Goal: Task Accomplishment & Management: Complete application form

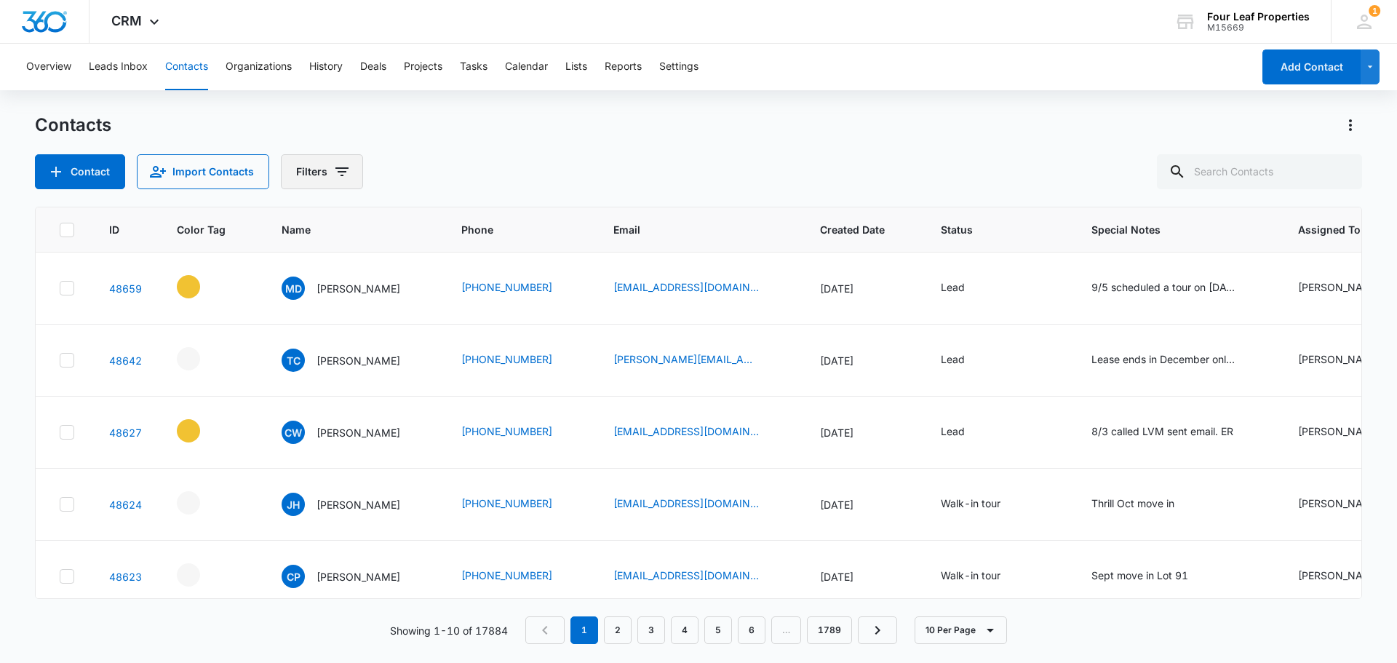
scroll to position [0, 233]
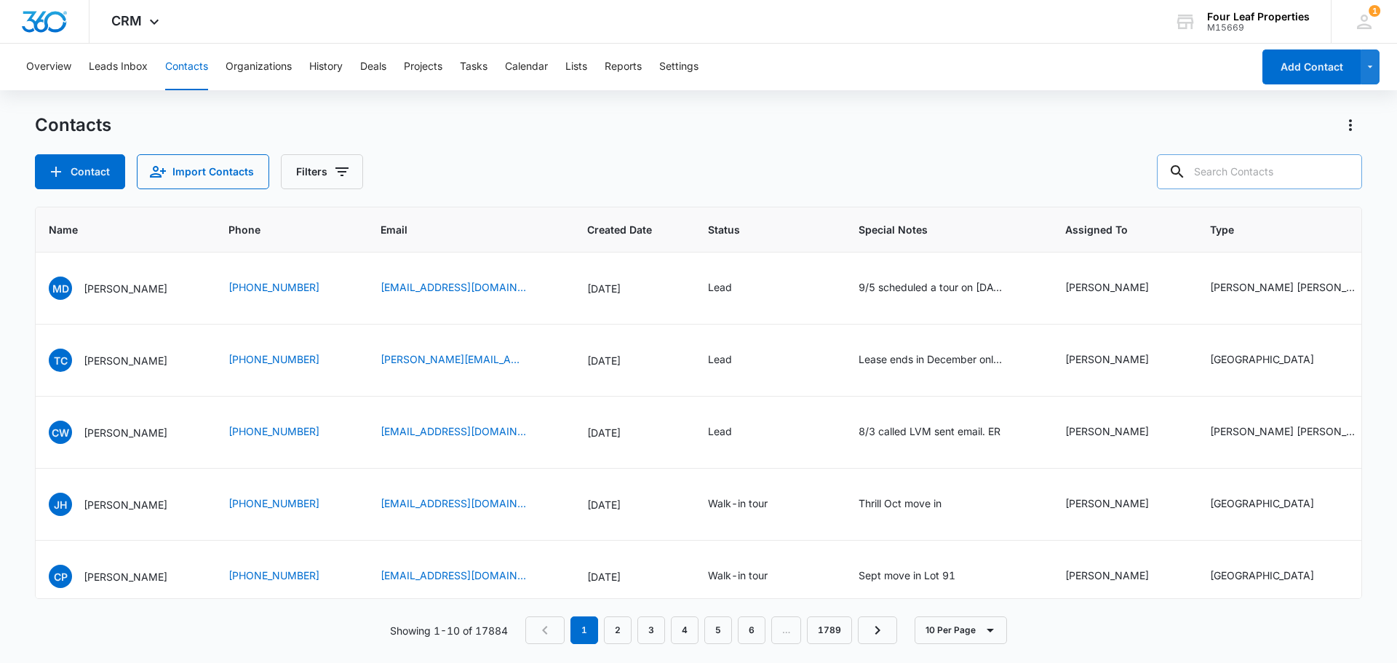
click at [1219, 172] on input "text" at bounding box center [1259, 171] width 205 height 35
type input "[PERSON_NAME]"
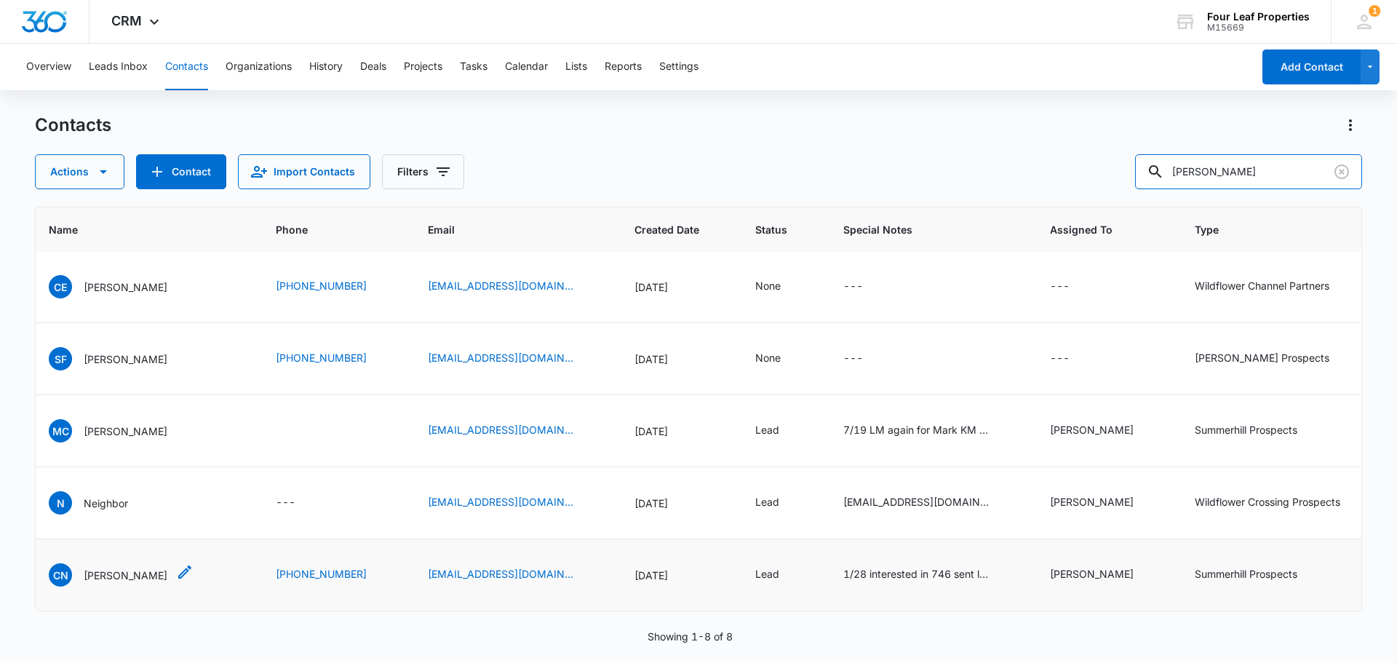
scroll to position [83, 233]
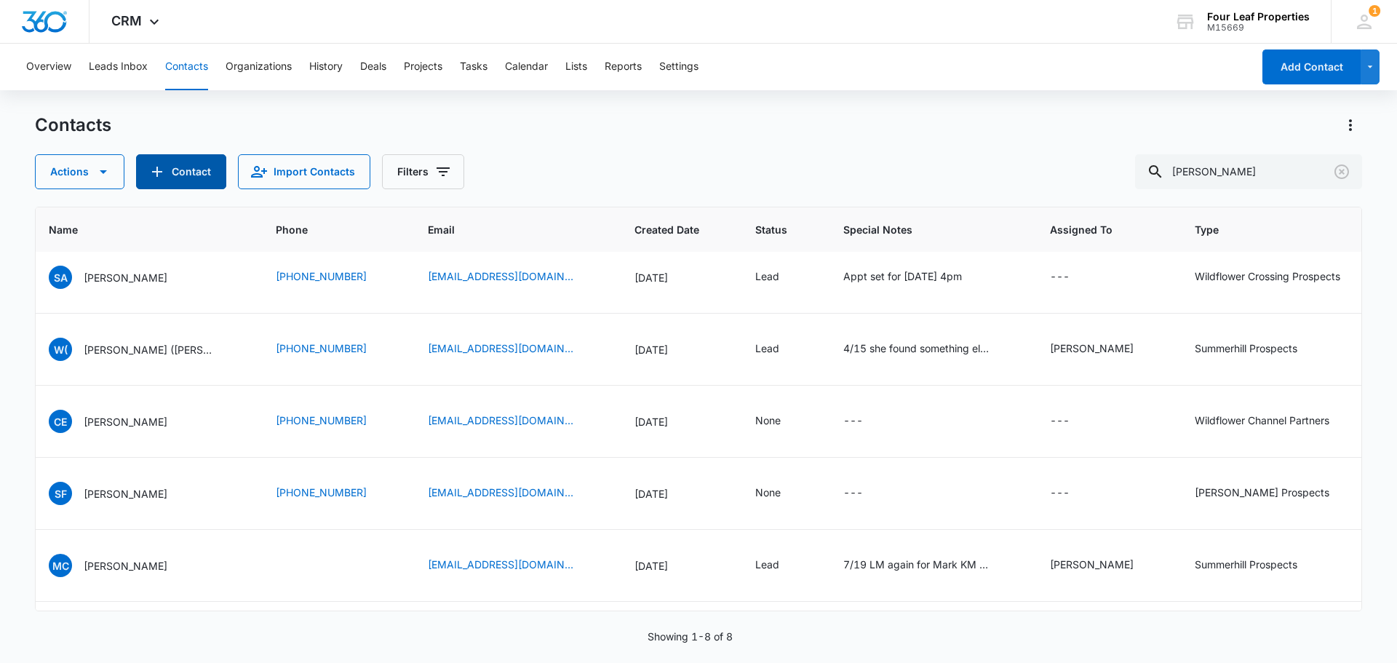
click at [168, 182] on button "Contact" at bounding box center [181, 171] width 90 height 35
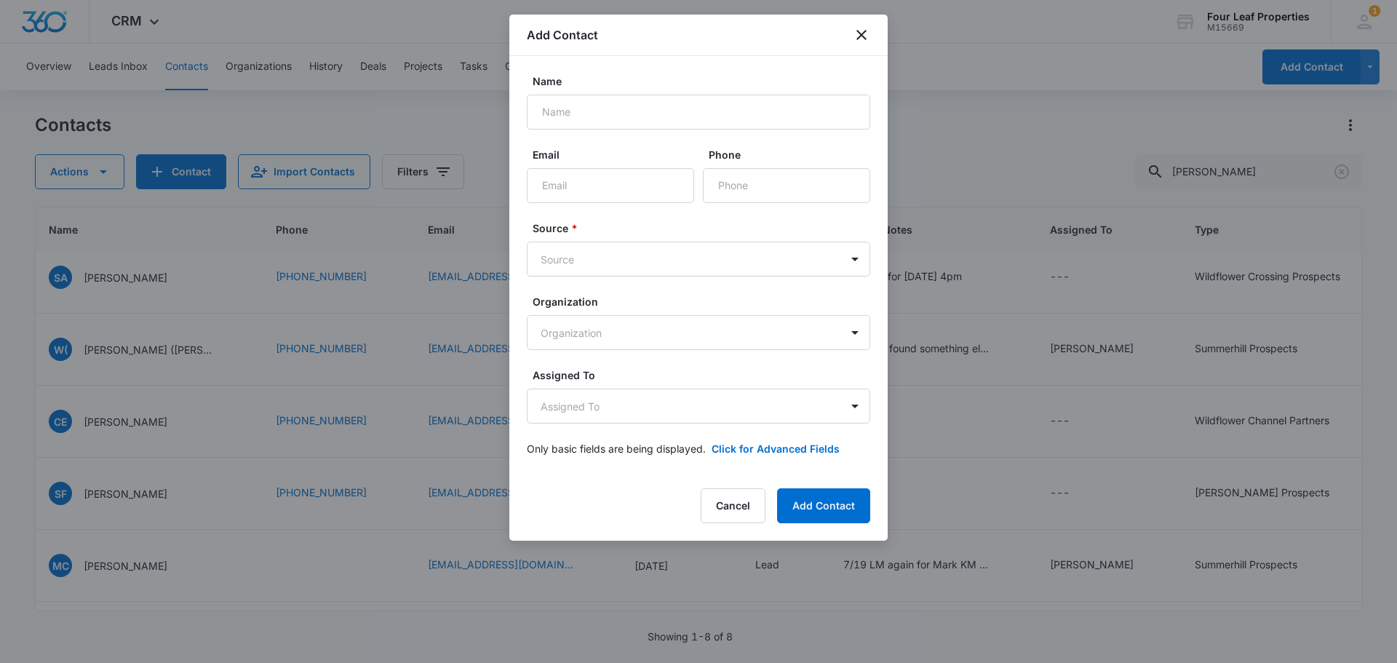
click at [551, 92] on div "Name" at bounding box center [698, 101] width 343 height 56
click at [565, 110] on input "Name" at bounding box center [698, 112] width 343 height 35
type input "L"
type input "[PERSON_NAME]"
click at [610, 187] on input "Email" at bounding box center [610, 185] width 167 height 35
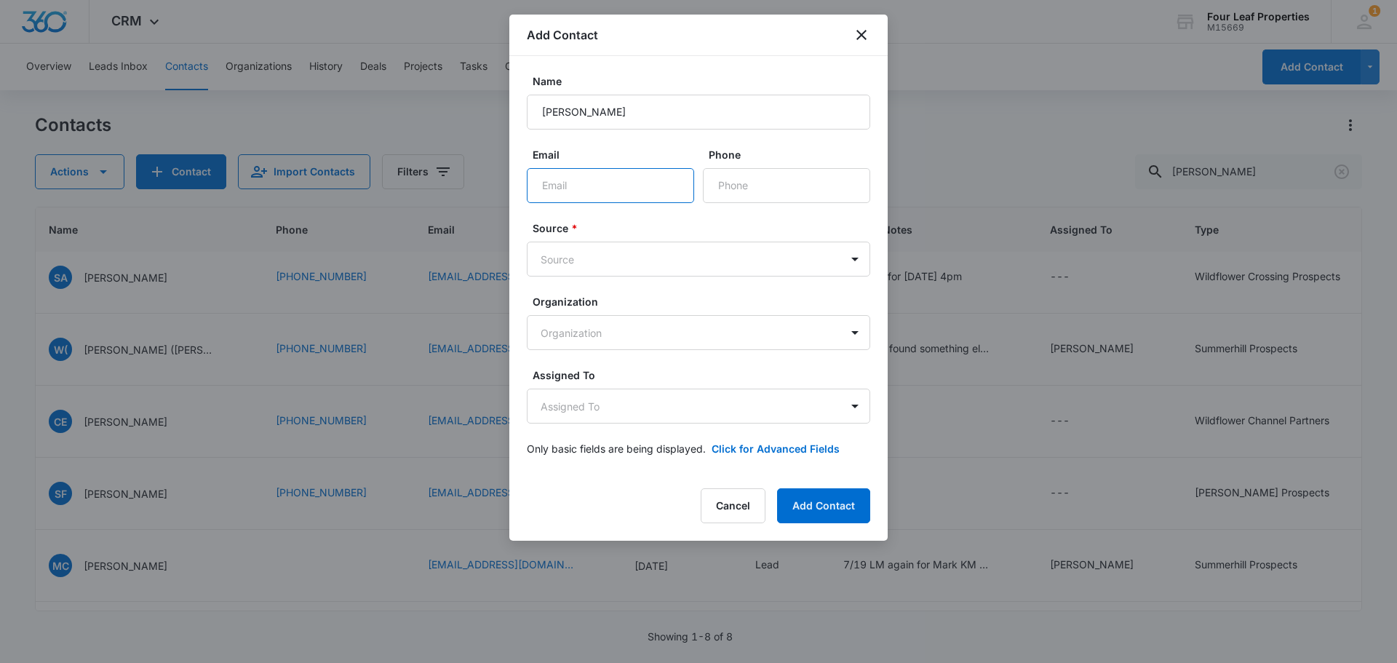
click at [585, 194] on input "Email" at bounding box center [610, 185] width 167 height 35
paste input "[EMAIL_ADDRESS][DOMAIN_NAME]"
type input "[EMAIL_ADDRESS][DOMAIN_NAME]"
click at [753, 186] on input "Phone" at bounding box center [786, 185] width 167 height 35
paste input "[PHONE_NUMBER]"
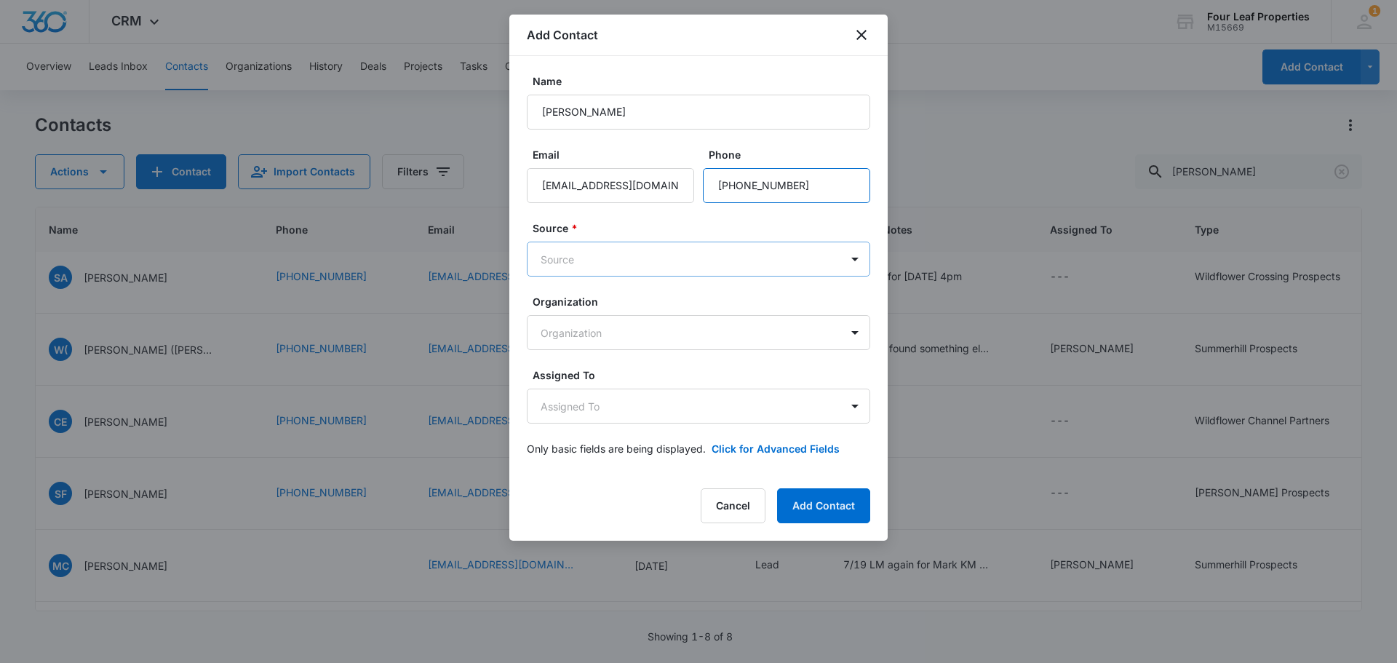
type input "[PHONE_NUMBER]"
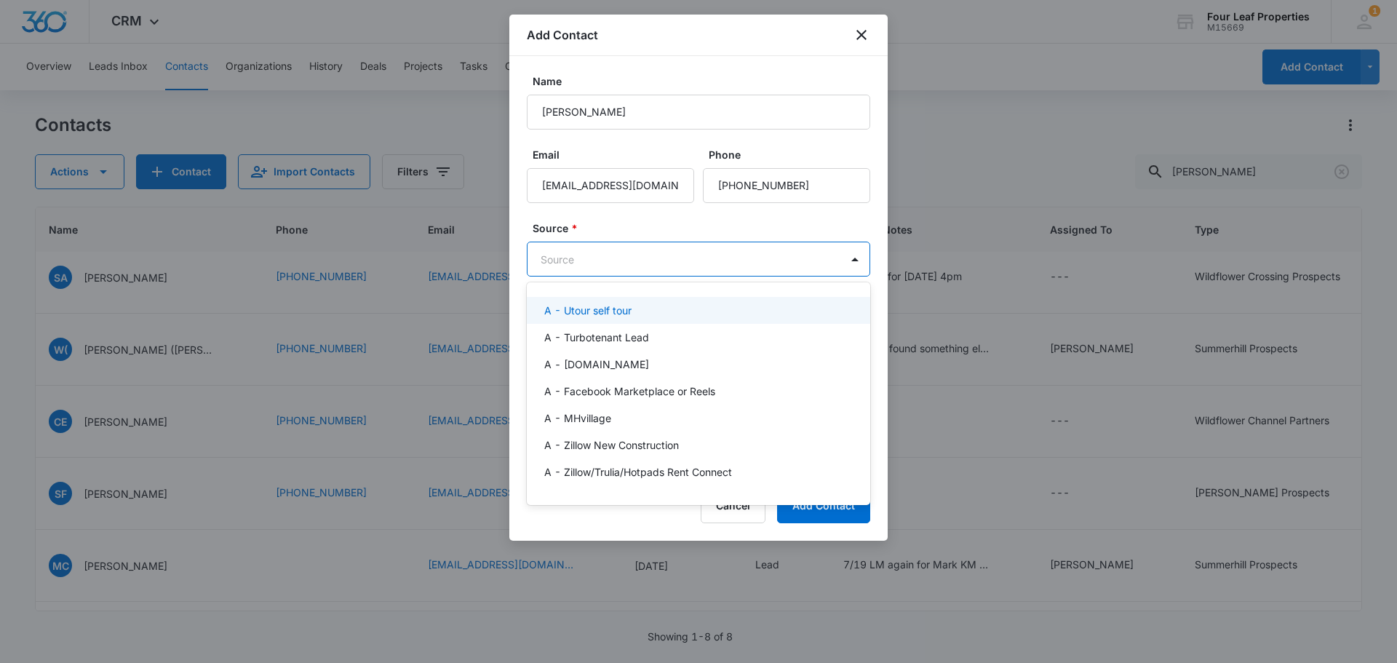
click at [581, 250] on body "CRM Apps Reputation Websites Forms CRM Email Social Shop Payments POS Content A…" at bounding box center [698, 331] width 1397 height 663
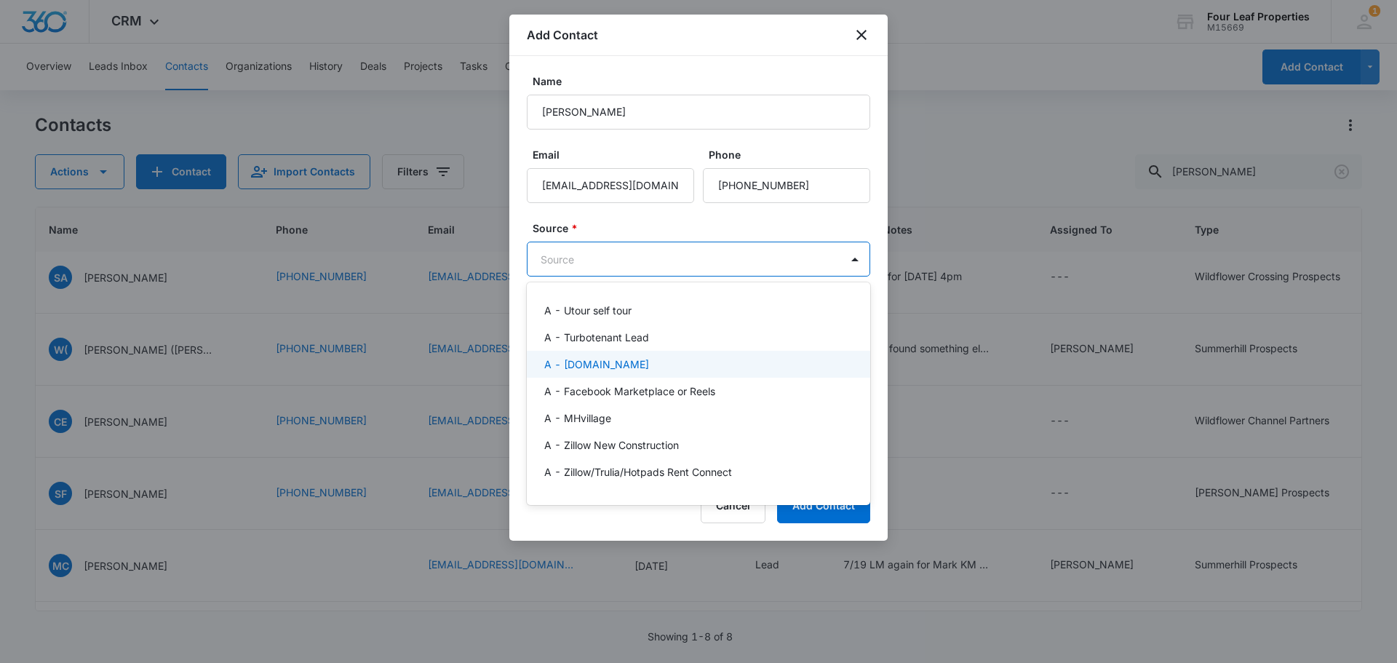
click at [648, 358] on div "A - [DOMAIN_NAME]" at bounding box center [697, 364] width 306 height 15
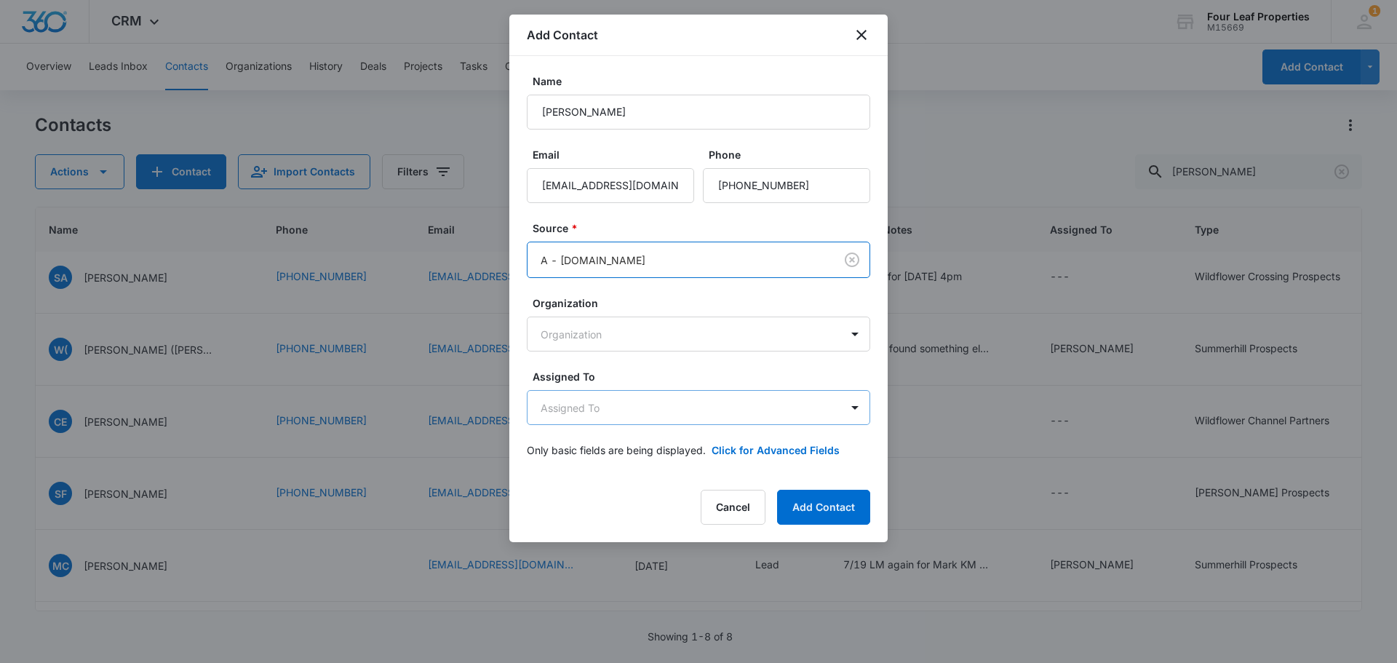
click at [606, 415] on body "CRM Apps Reputation Websites Forms CRM Email Social Shop Payments POS Content A…" at bounding box center [698, 331] width 1397 height 663
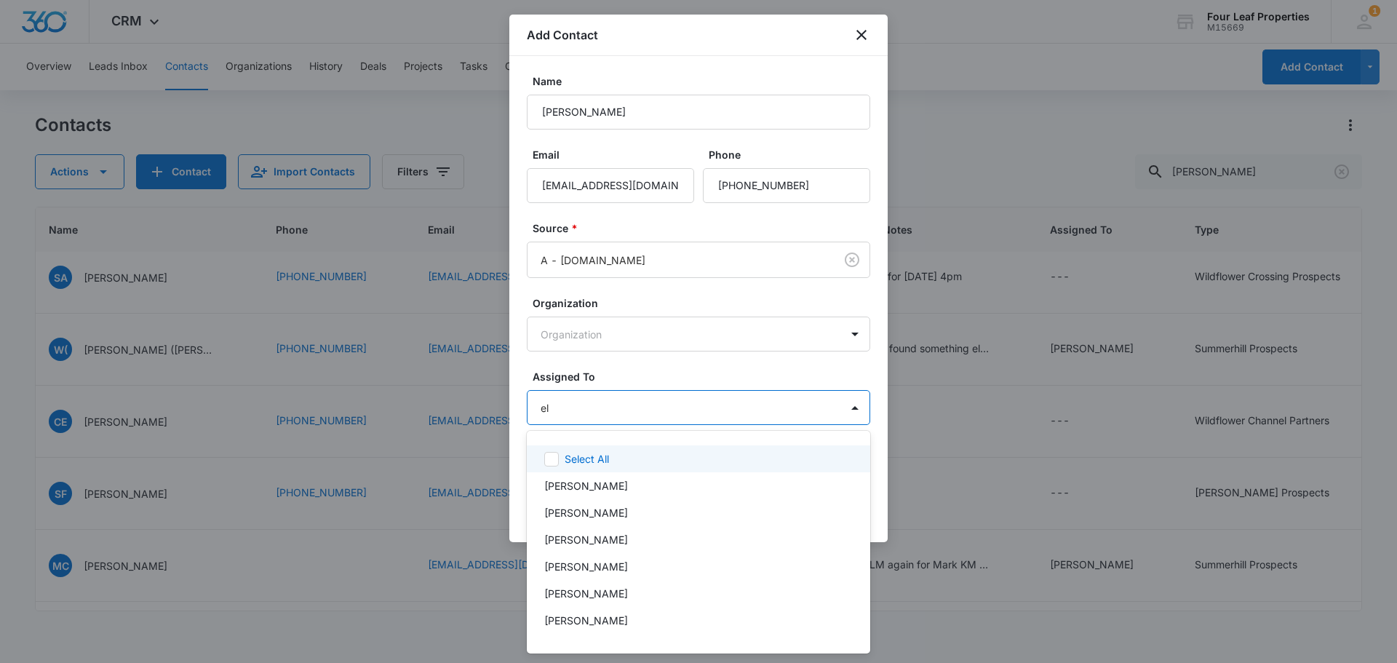
type input "ele"
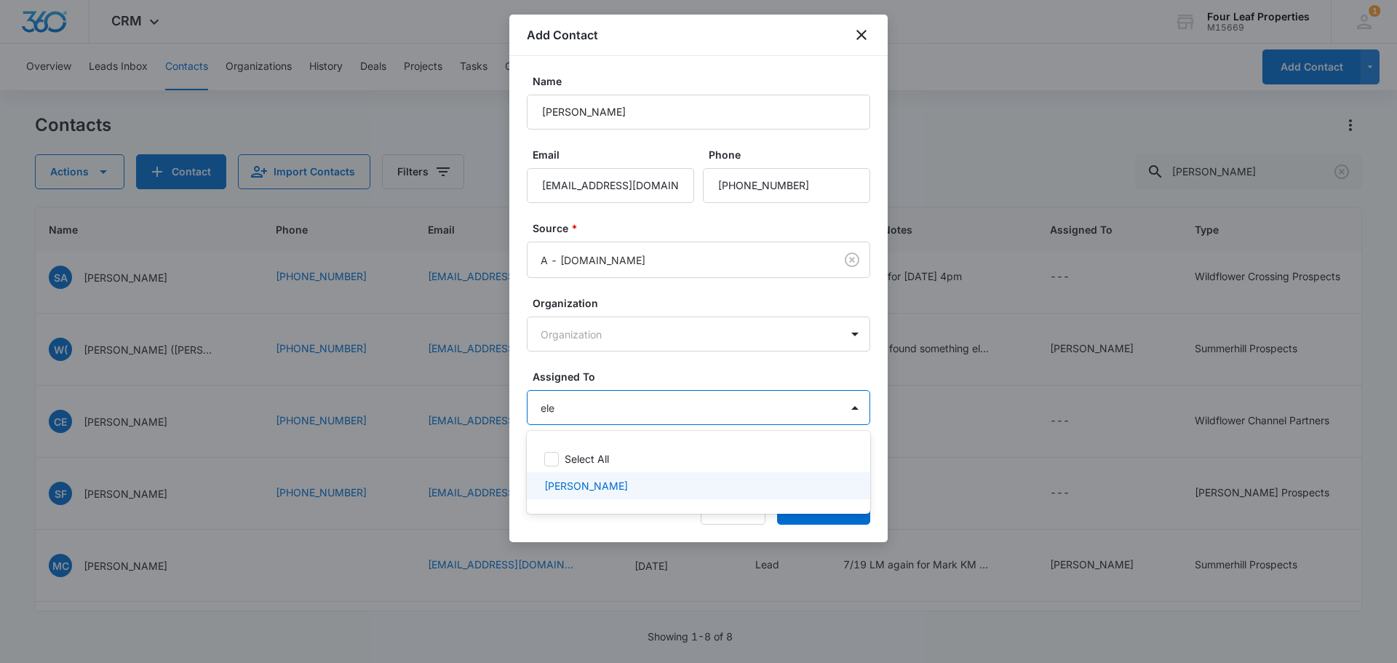
click at [635, 495] on div "[PERSON_NAME]" at bounding box center [698, 485] width 343 height 27
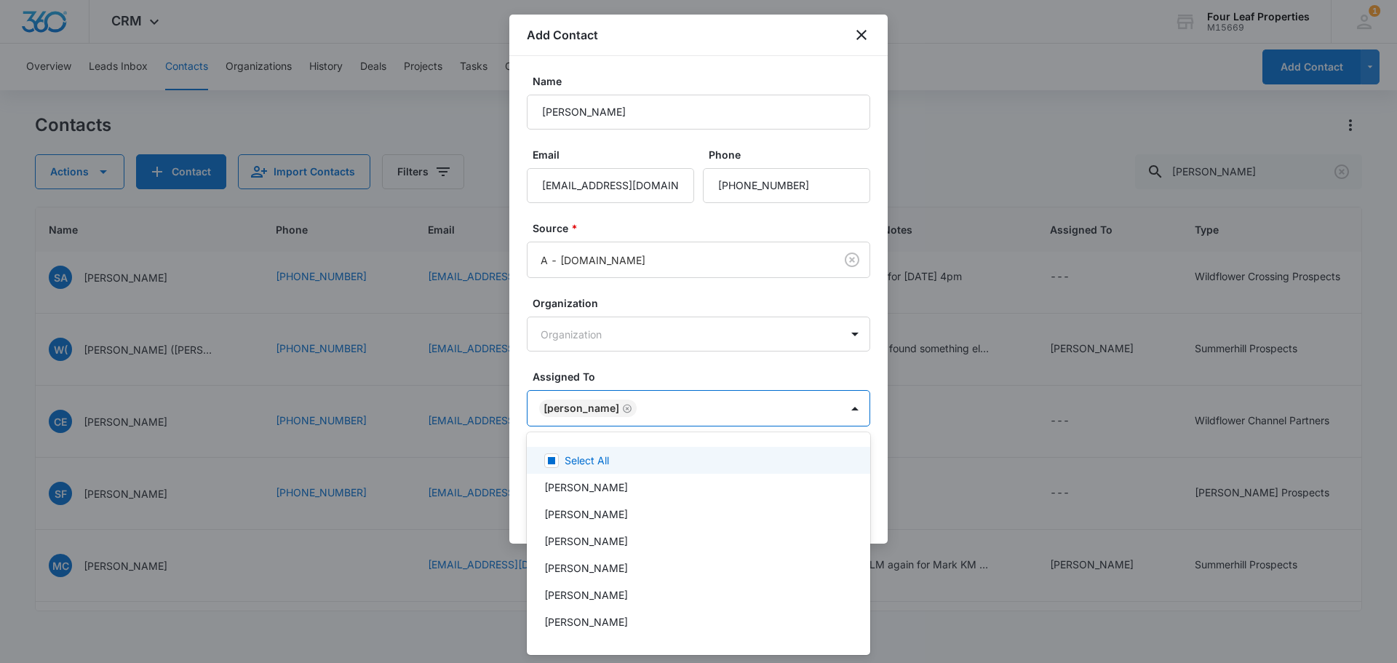
click at [706, 370] on div at bounding box center [698, 331] width 1397 height 663
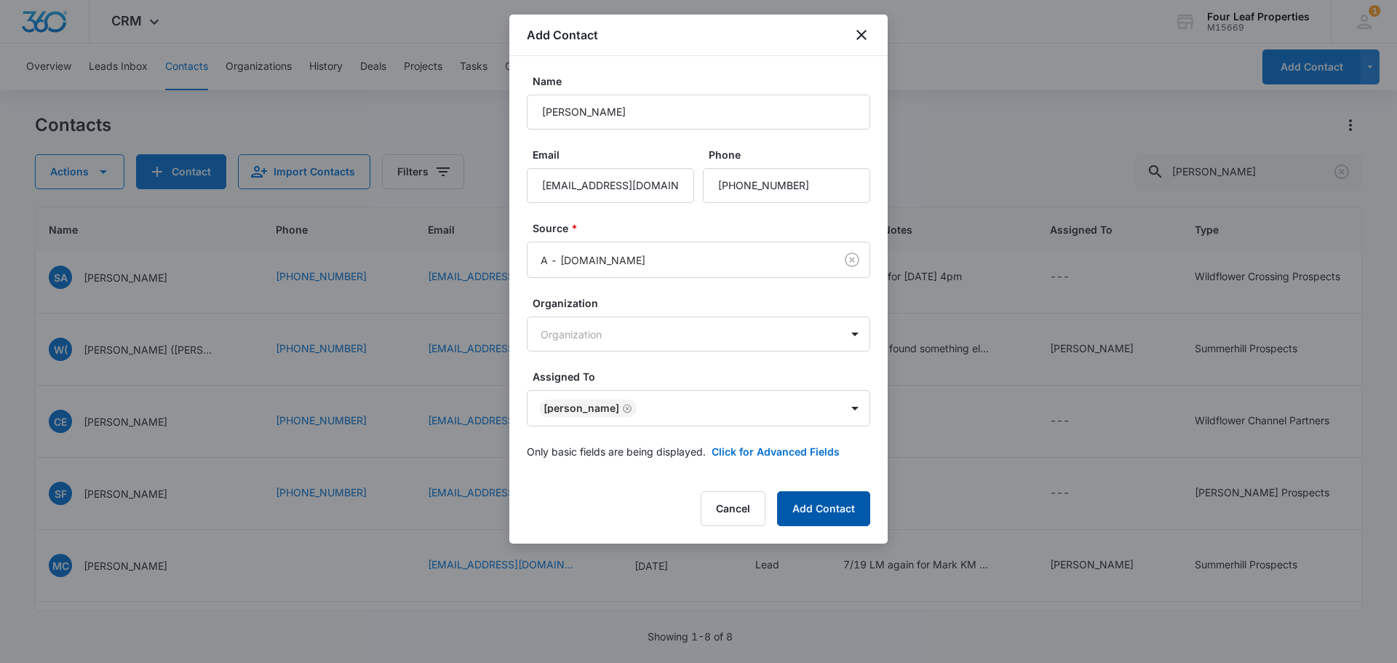
click at [827, 512] on button "Add Contact" at bounding box center [823, 508] width 93 height 35
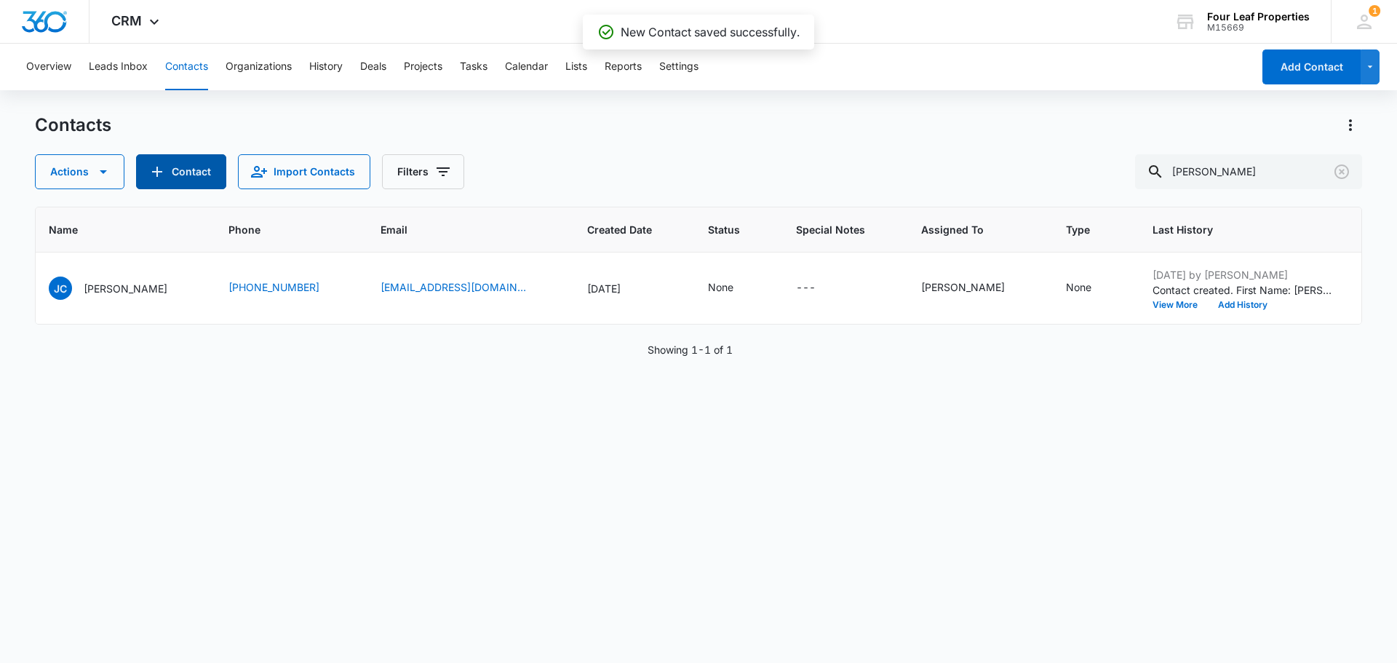
scroll to position [0, 233]
click at [178, 291] on icon "Name - Jerad Craine - Select to Edit Field" at bounding box center [184, 285] width 13 height 13
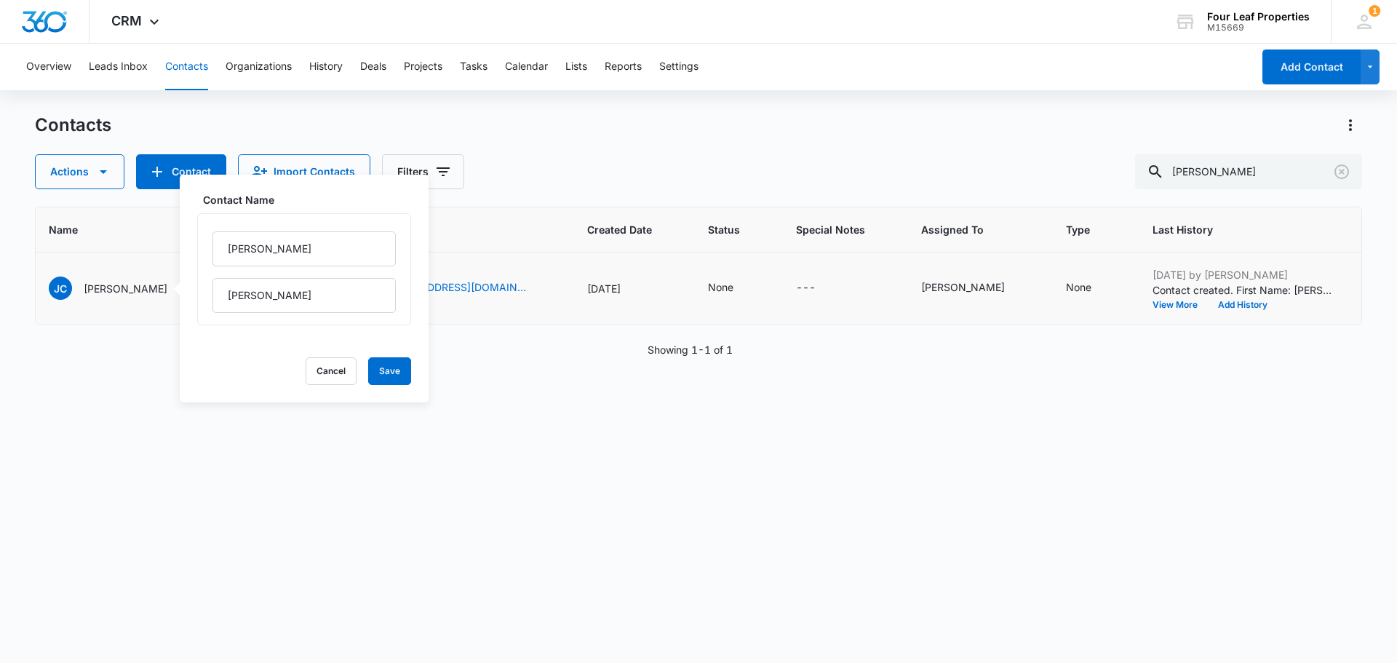
click at [134, 315] on td "[PERSON_NAME] Contact Name [PERSON_NAME] Cancel Save" at bounding box center [121, 288] width 180 height 72
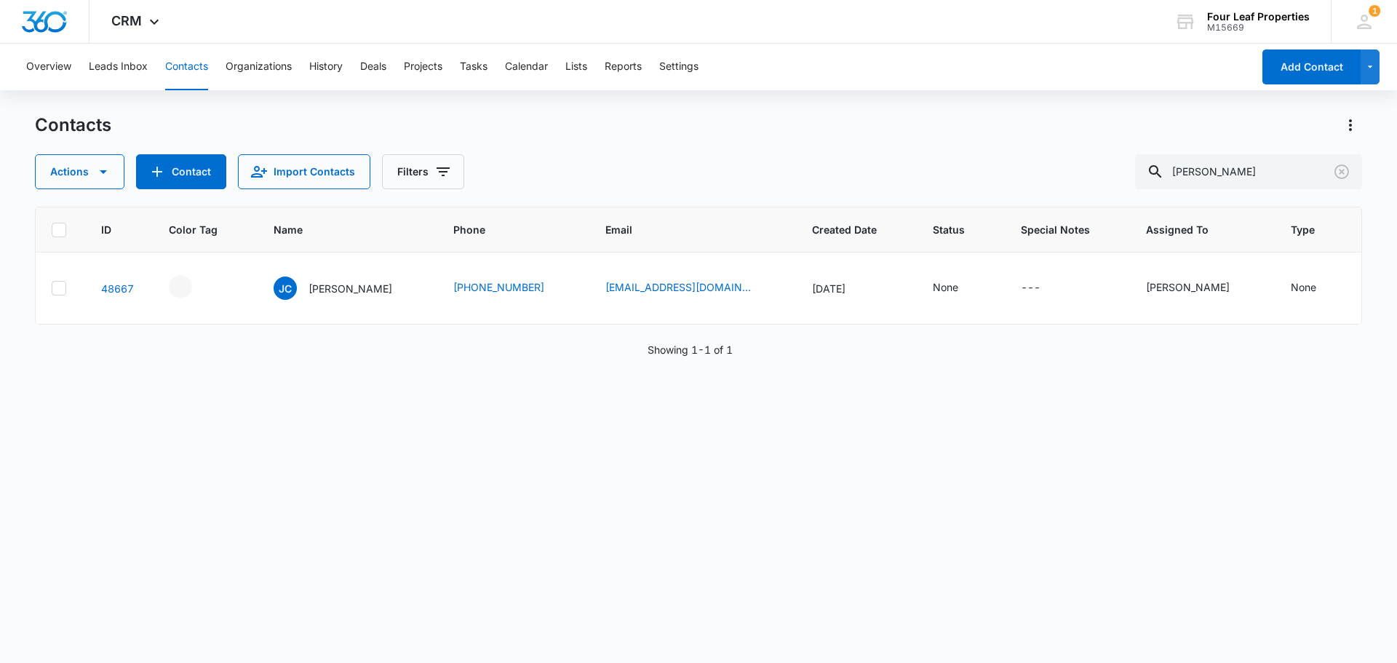
scroll to position [0, 0]
click at [217, 286] on icon "- - Select to Edit Field" at bounding box center [217, 283] width 13 height 13
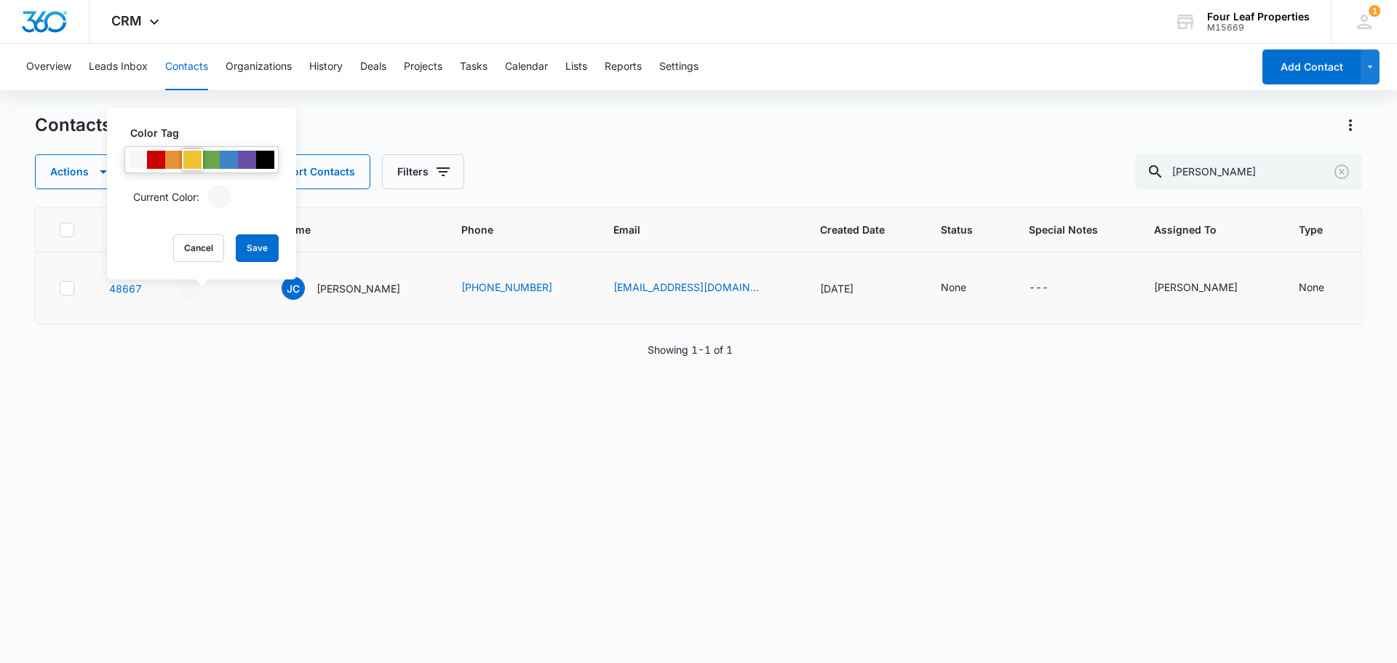
click at [191, 163] on div at bounding box center [192, 160] width 18 height 18
click at [250, 249] on button "Save" at bounding box center [257, 248] width 43 height 28
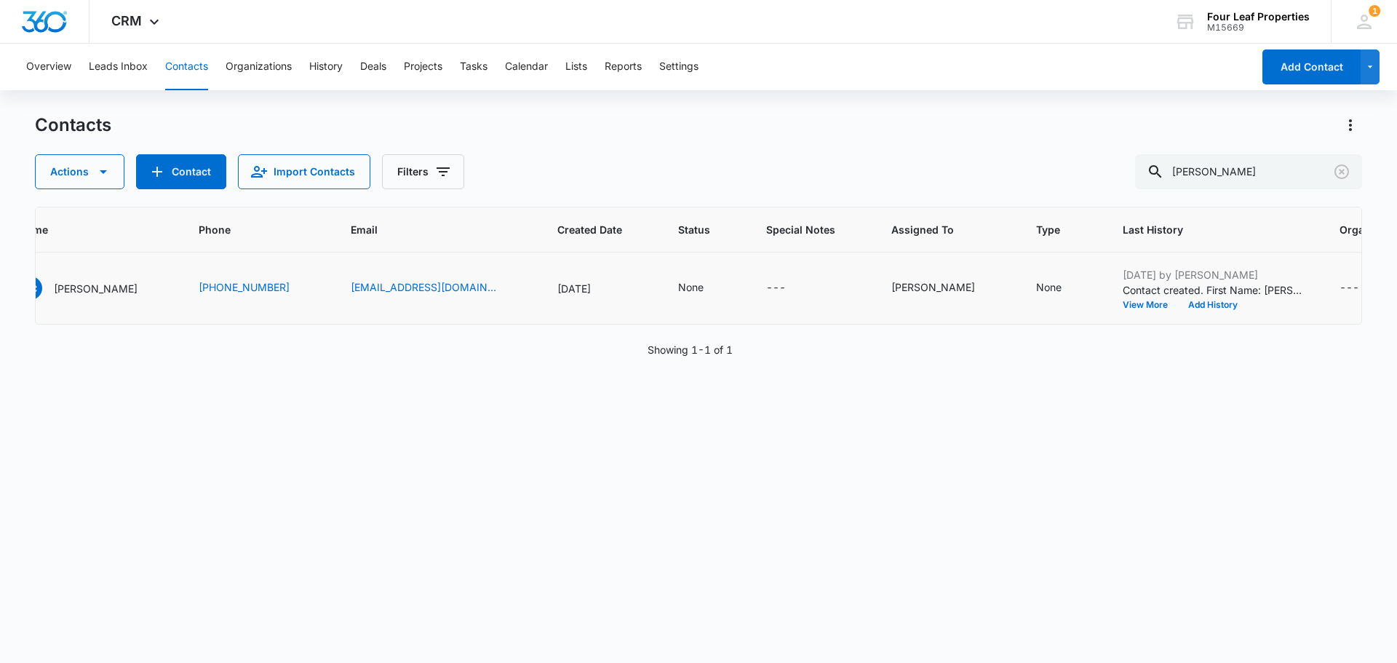
scroll to position [0, 282]
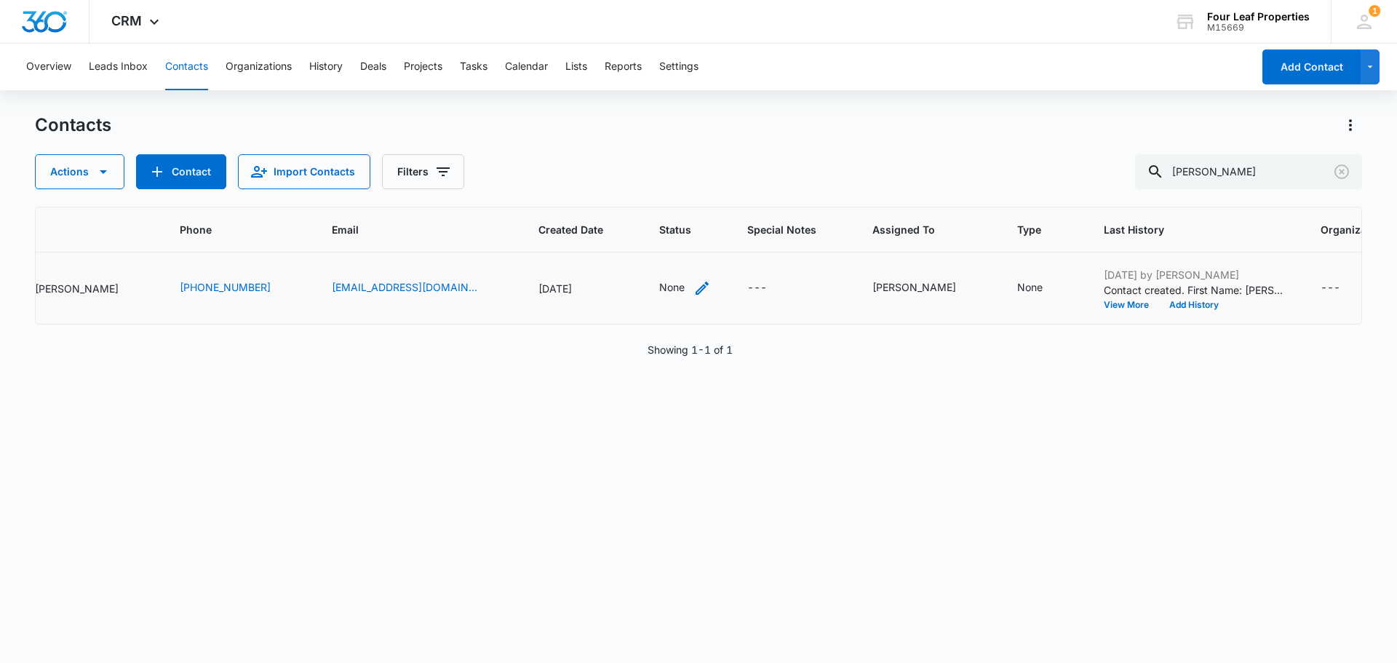
click at [659, 282] on div "None" at bounding box center [671, 286] width 25 height 15
click at [647, 206] on div "Contact Status" at bounding box center [609, 195] width 103 height 33
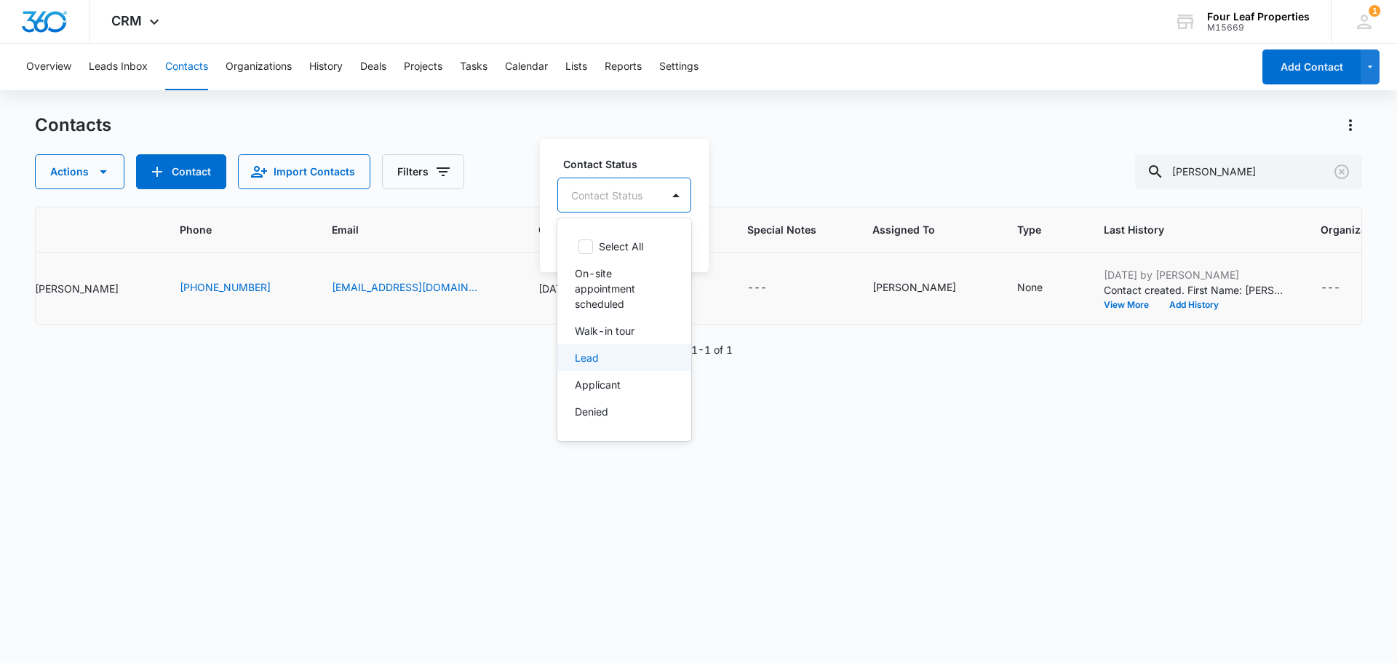
click at [635, 354] on div "Lead" at bounding box center [623, 357] width 96 height 15
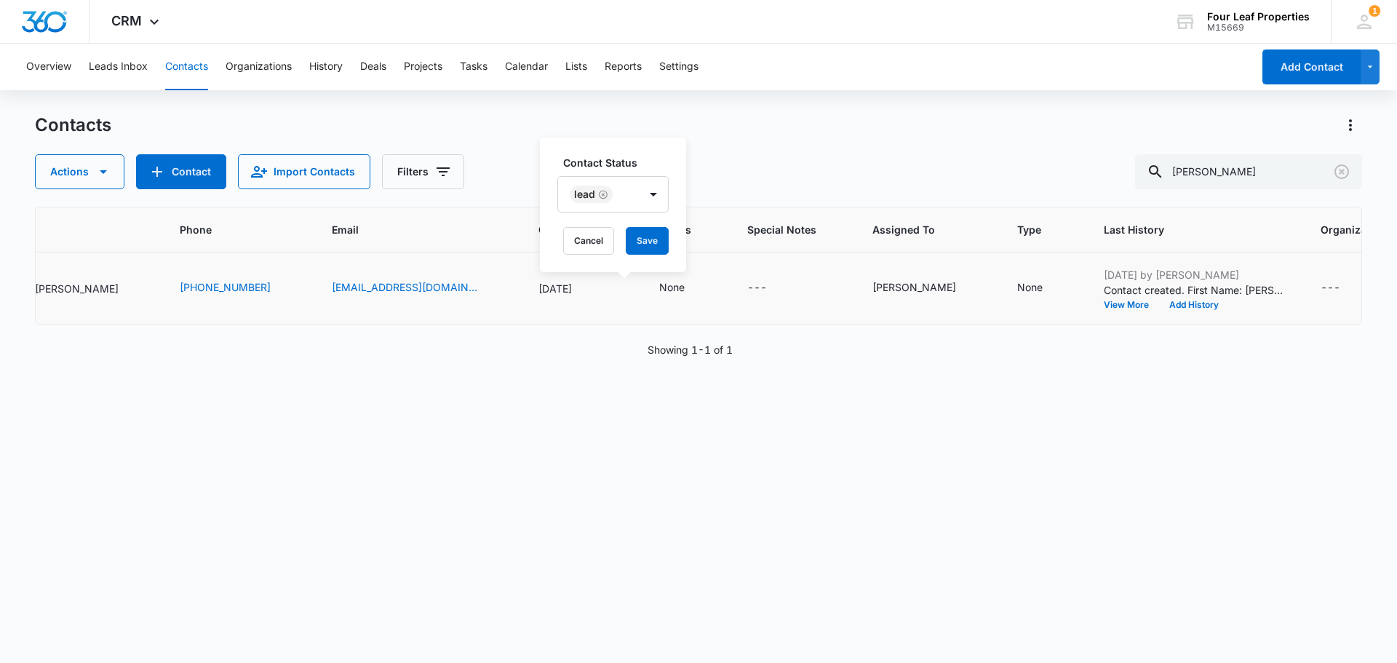
click at [676, 146] on div "Contact Status Lead Cancel Save" at bounding box center [613, 205] width 146 height 135
click at [636, 237] on button "Save" at bounding box center [647, 241] width 43 height 28
click at [747, 288] on div "---" at bounding box center [792, 287] width 90 height 17
click at [1000, 274] on td "None" at bounding box center [1043, 288] width 87 height 72
click at [1017, 290] on div "None" at bounding box center [1029, 286] width 25 height 15
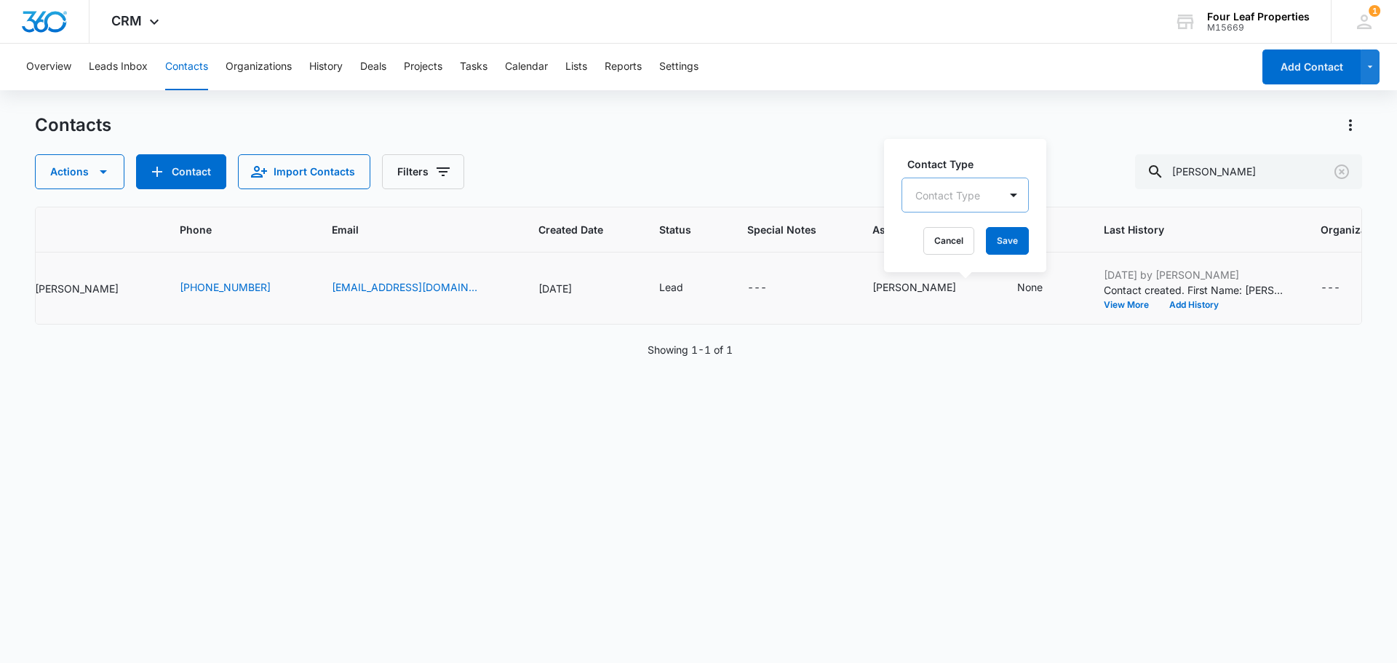
click at [935, 198] on div at bounding box center [947, 195] width 65 height 18
type input "fan"
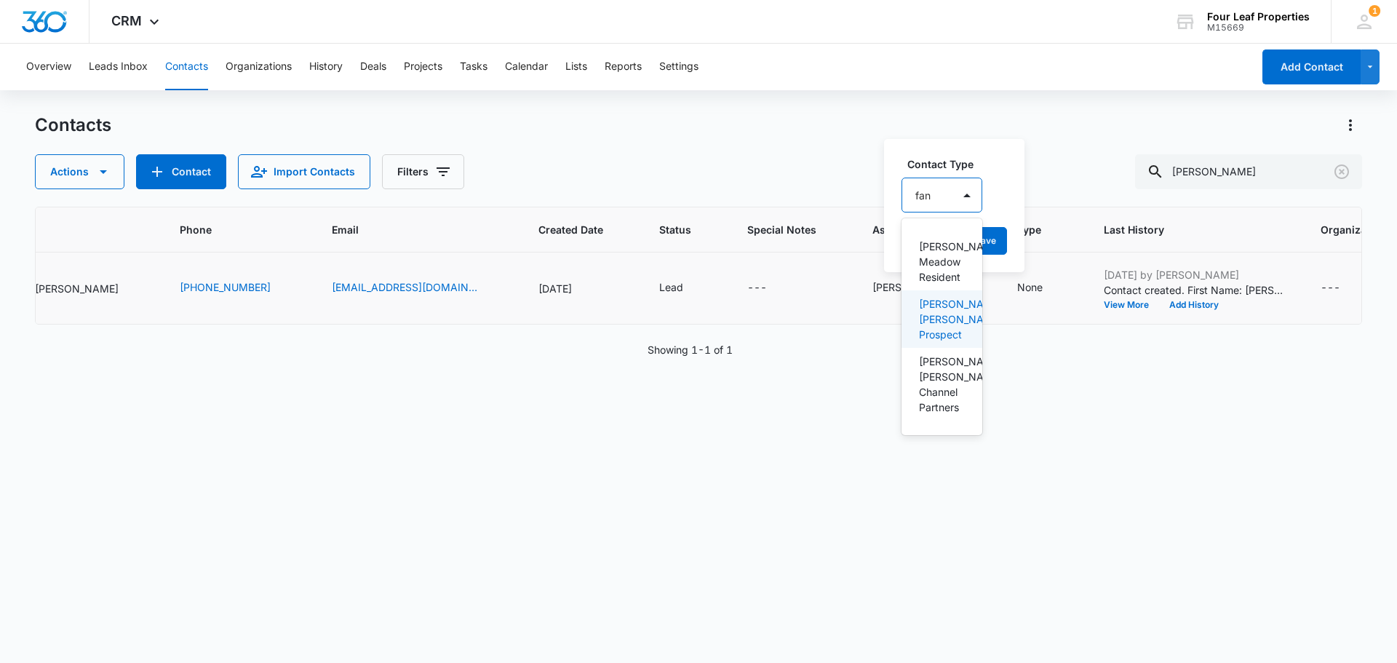
click at [952, 312] on p "[PERSON_NAME] [PERSON_NAME] Prospect" at bounding box center [940, 319] width 43 height 46
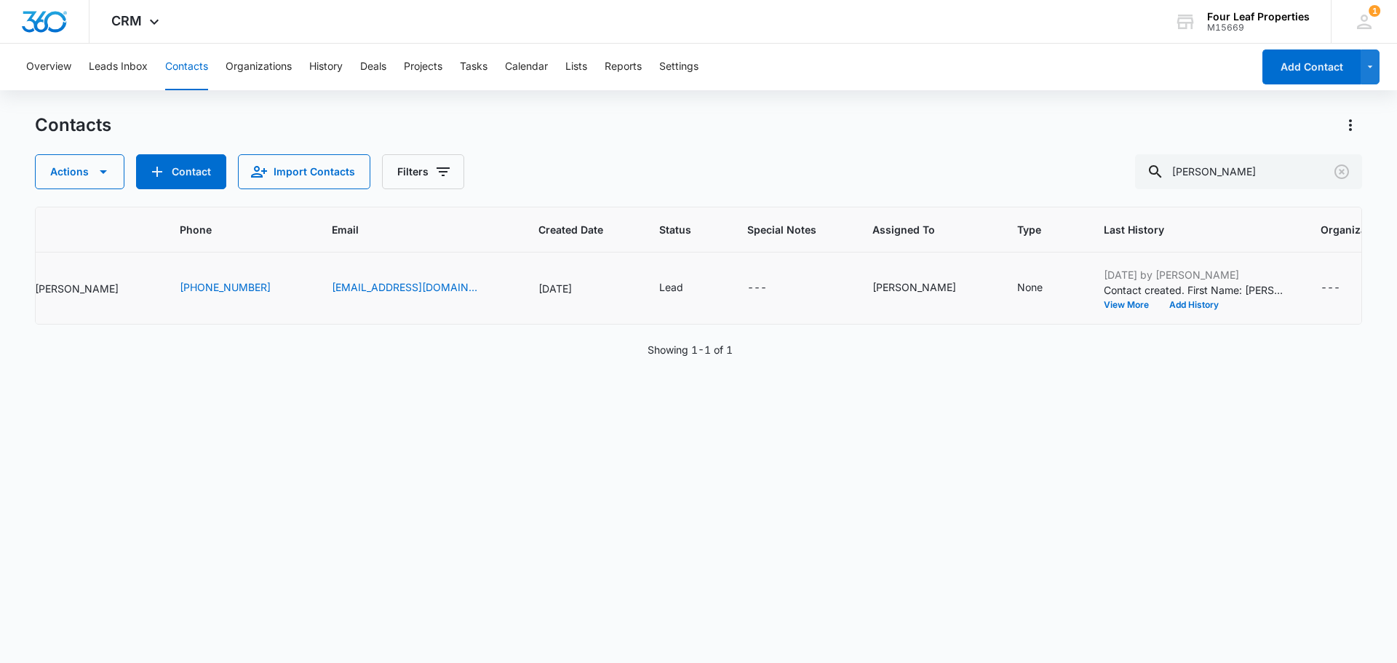
click at [730, 275] on td "---" at bounding box center [792, 288] width 125 height 72
click at [1017, 282] on div "None" at bounding box center [1029, 286] width 25 height 15
click at [1056, 244] on button "Save" at bounding box center [1072, 241] width 43 height 28
click at [747, 284] on div "---" at bounding box center [757, 287] width 20 height 17
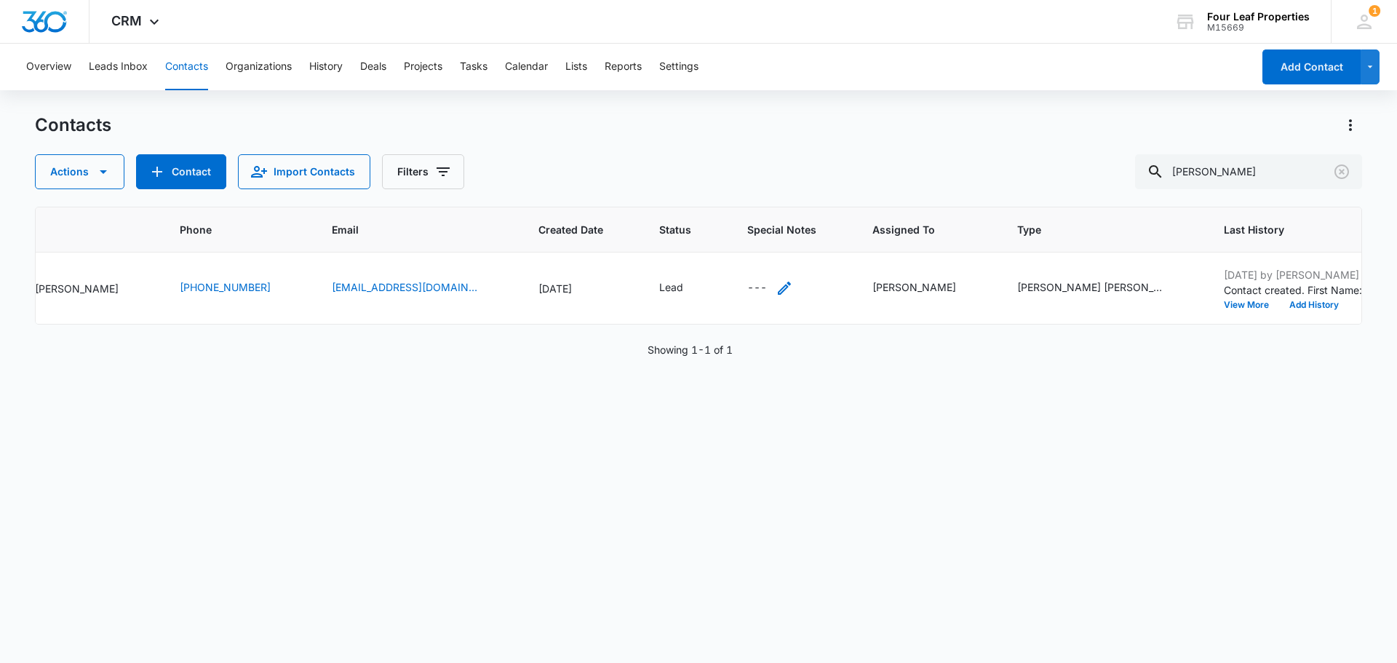
click at [747, 295] on div "---" at bounding box center [770, 287] width 46 height 17
click at [663, 139] on textarea "Special Notes" at bounding box center [715, 171] width 172 height 83
type textarea "9/5"
